Goal: Information Seeking & Learning: Check status

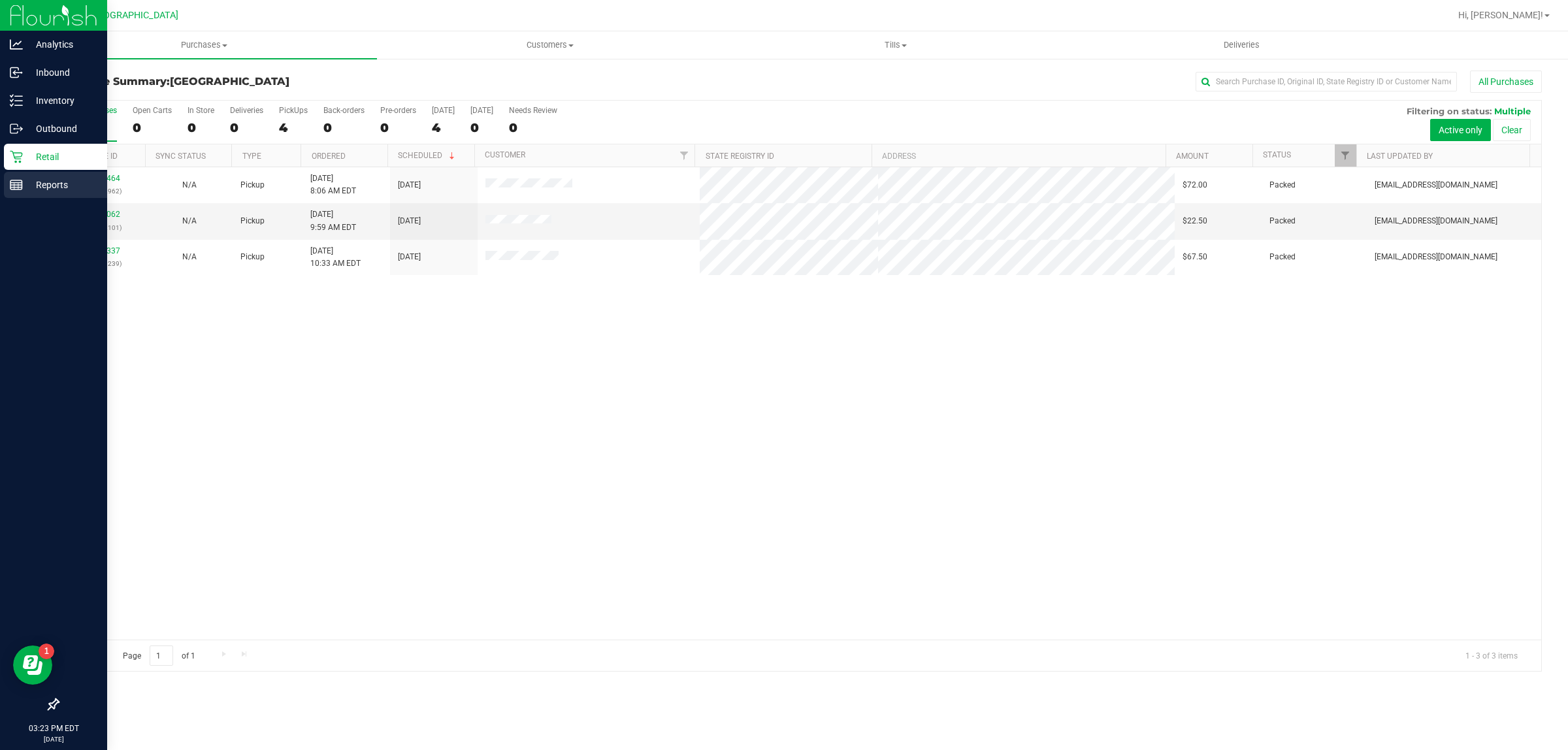
click at [11, 197] on div "Reports" at bounding box center [55, 185] width 103 height 26
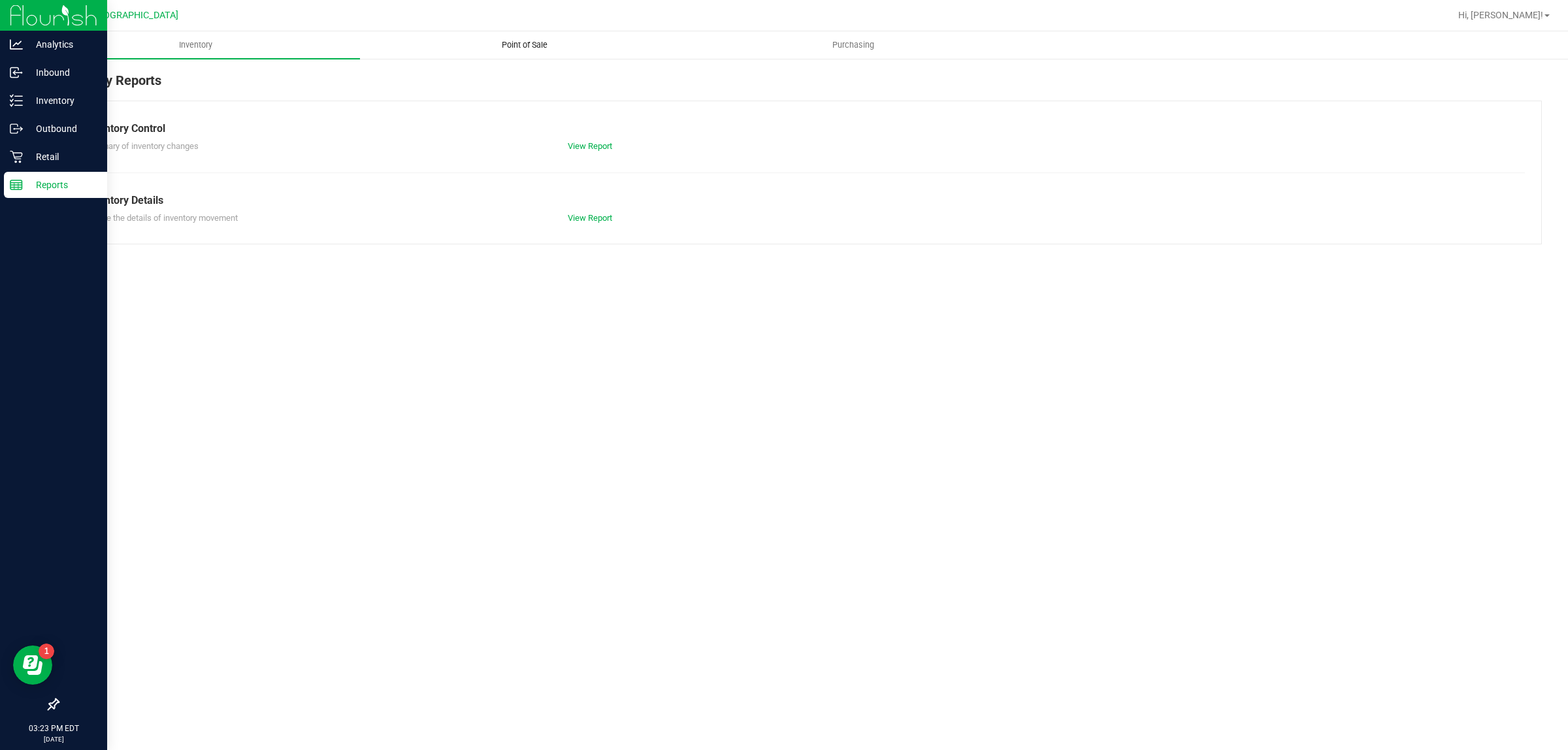
click at [504, 49] on span "Point of Sale" at bounding box center [524, 45] width 81 height 12
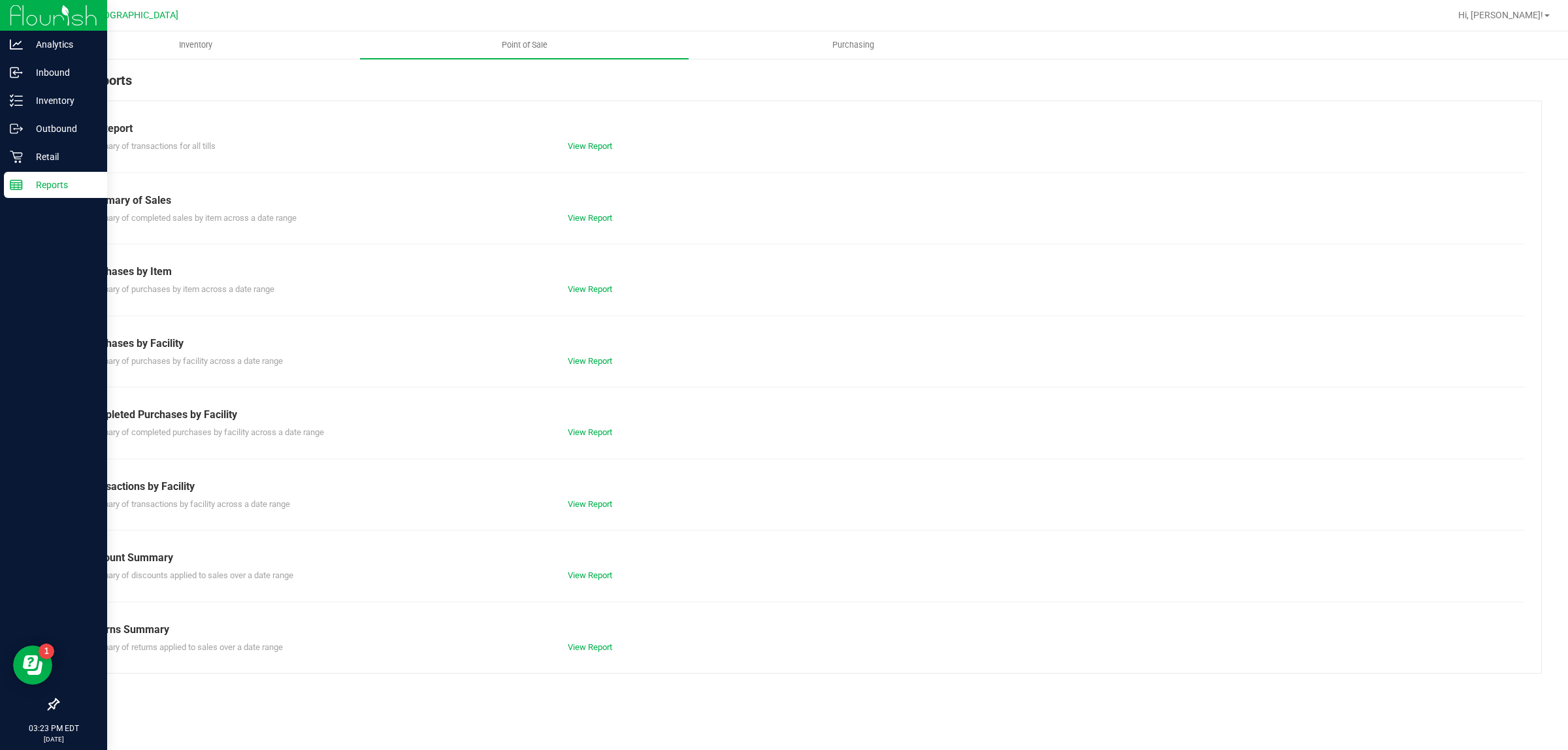
click at [596, 439] on div "View Report" at bounding box center [678, 432] width 241 height 13
click at [598, 437] on link "View Report" at bounding box center [589, 432] width 44 height 10
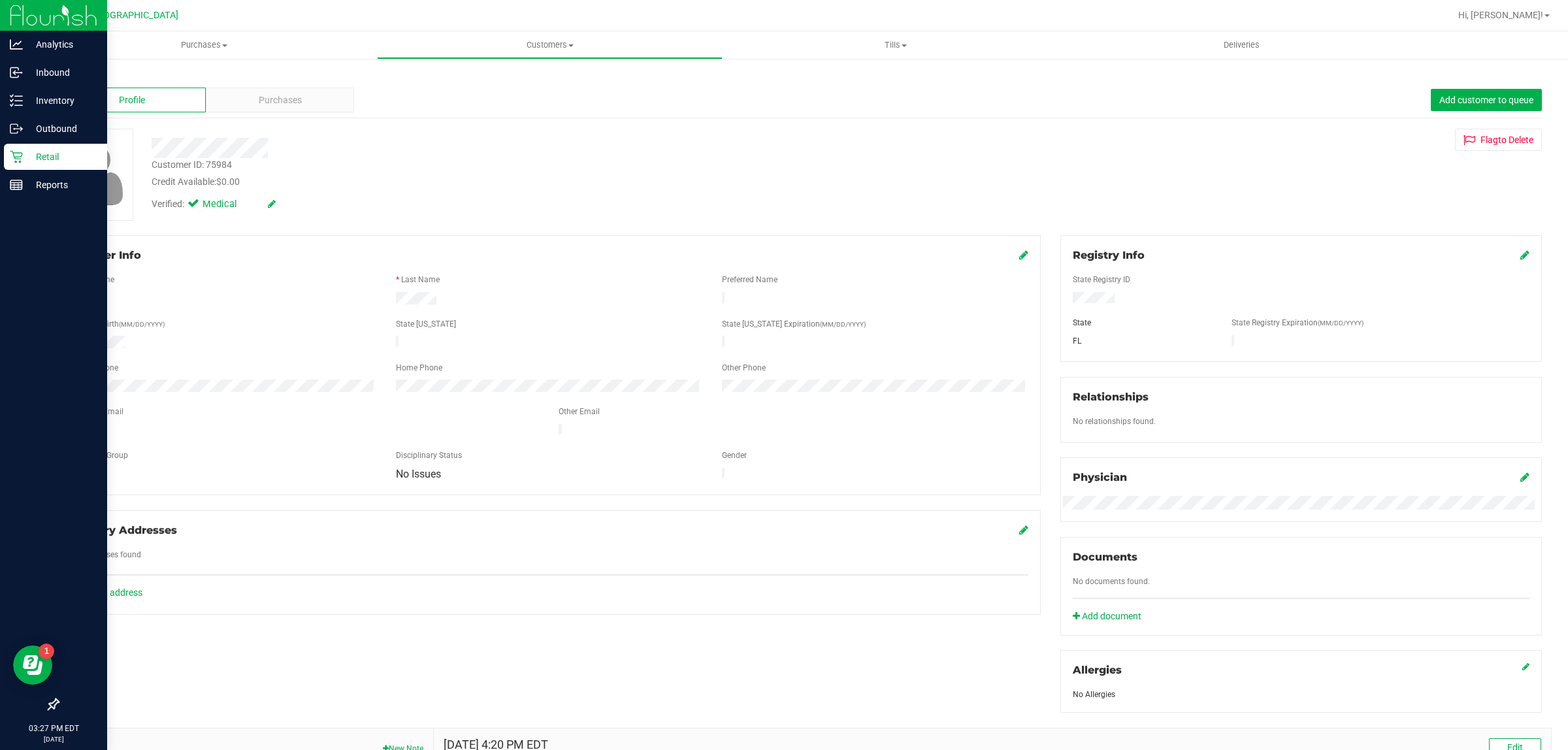
click at [1118, 161] on div "Customer ID: 75984 Credit Available: $0.00 Verified: Medical Flag to [GEOGRAPHI…" at bounding box center [800, 175] width 1504 height 92
click at [70, 79] on link "Back" at bounding box center [68, 76] width 22 height 10
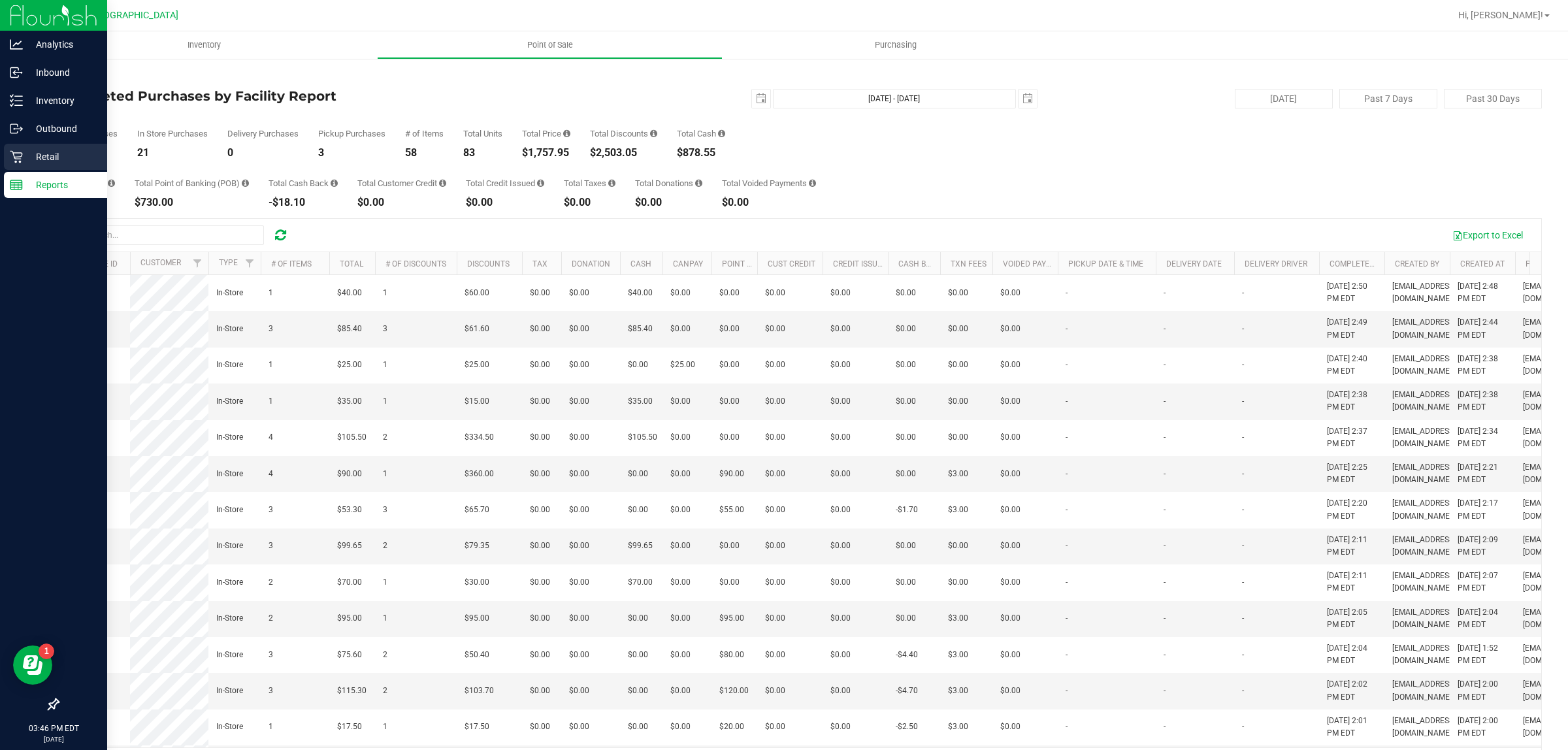
click at [21, 144] on div "Retail" at bounding box center [55, 157] width 103 height 26
